Goal: Understand process/instructions

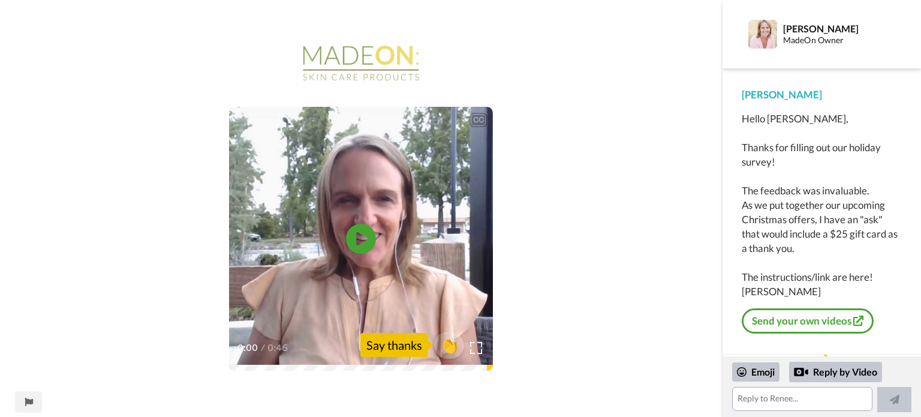
click at [360, 242] on icon "Play/Pause" at bounding box center [361, 239] width 30 height 54
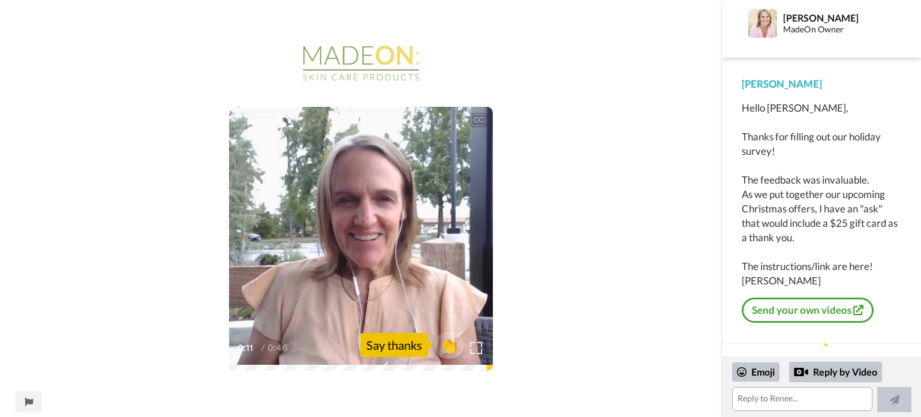
scroll to position [20, 0]
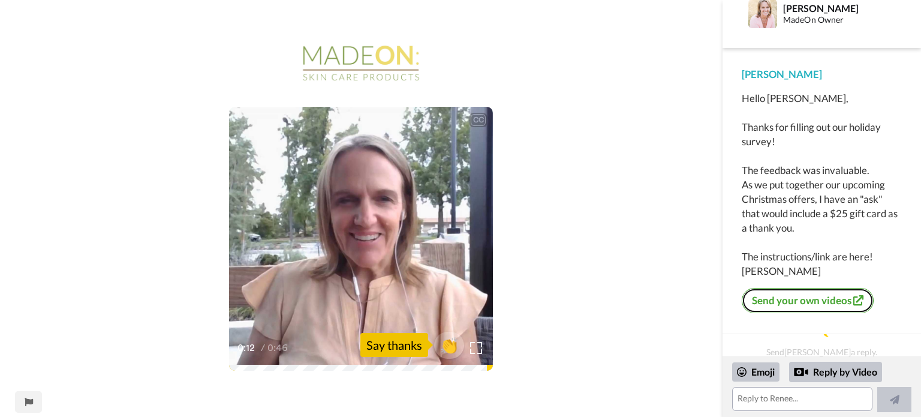
click at [797, 300] on link "Send your own videos" at bounding box center [807, 300] width 132 height 25
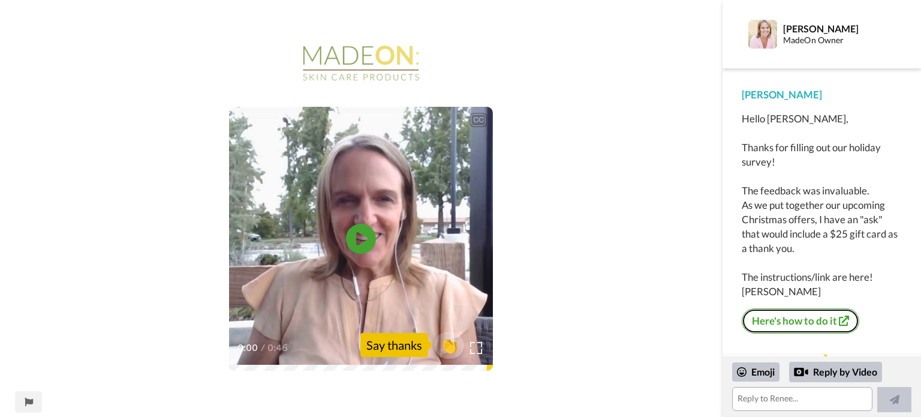
click at [791, 323] on link "Here's how to do it" at bounding box center [799, 320] width 117 height 25
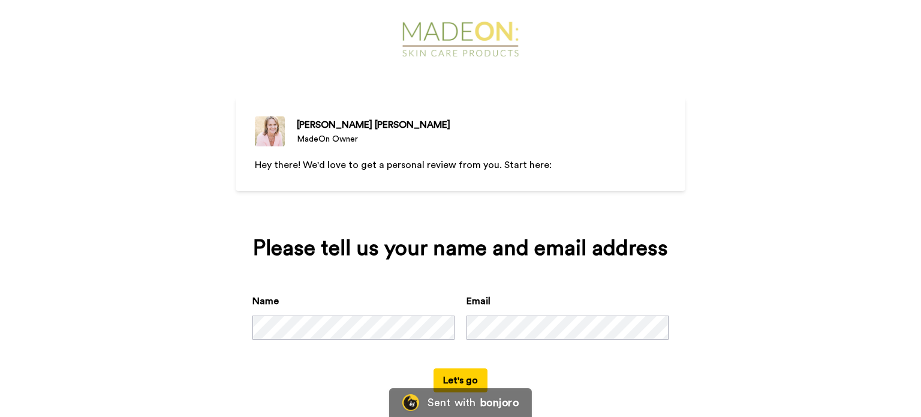
scroll to position [28, 0]
